Goal: Find specific page/section: Find specific page/section

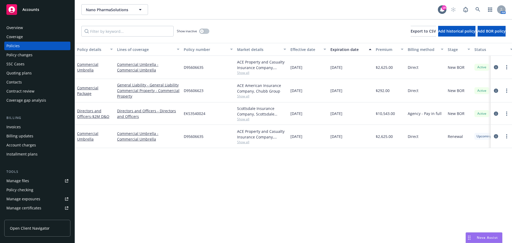
click at [44, 73] on div "Quoting plans" at bounding box center [37, 73] width 62 height 9
